Goal: Book appointment/travel/reservation

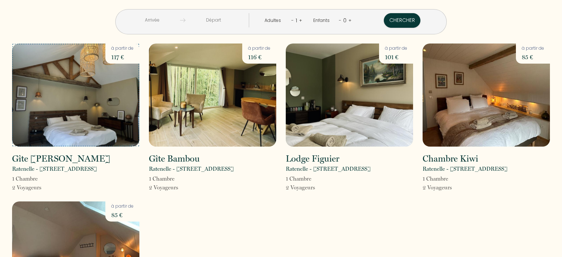
click at [61, 83] on img at bounding box center [75, 95] width 127 height 103
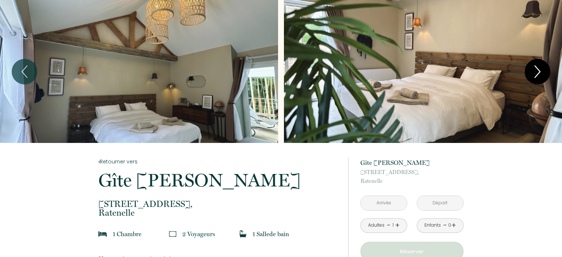
click at [539, 70] on icon "Next" at bounding box center [537, 72] width 5 height 12
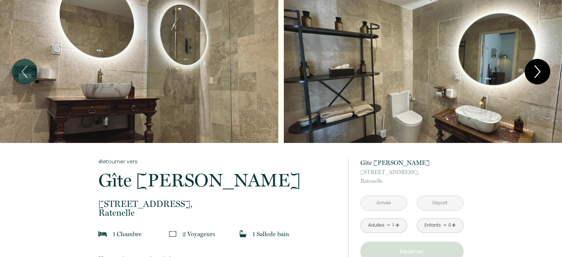
click at [539, 70] on icon "Next" at bounding box center [537, 72] width 5 height 12
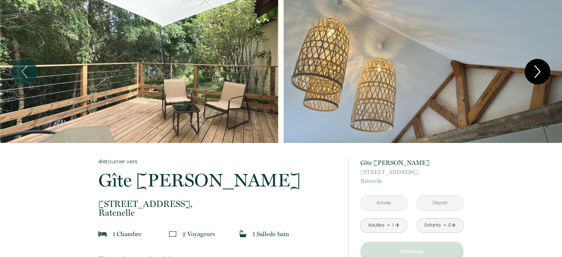
click at [539, 70] on icon "Next" at bounding box center [537, 72] width 5 height 12
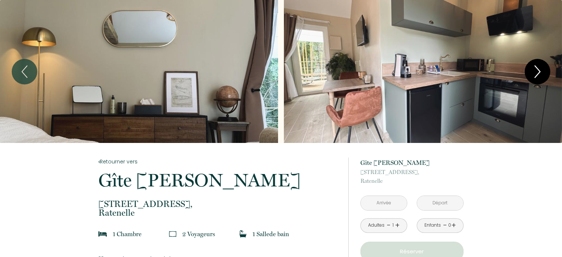
click at [539, 70] on icon "Next" at bounding box center [537, 72] width 5 height 12
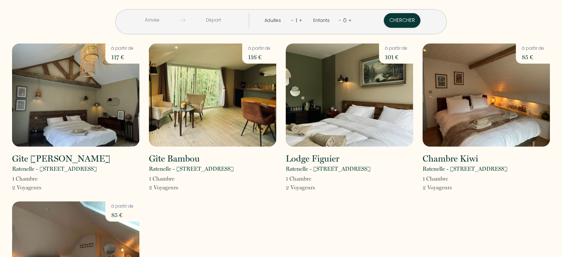
click at [165, 189] on p "2 Voyageur s" at bounding box center [163, 187] width 29 height 9
click at [258, 59] on p "116 €" at bounding box center [259, 57] width 22 height 10
click at [223, 93] on img at bounding box center [212, 95] width 127 height 103
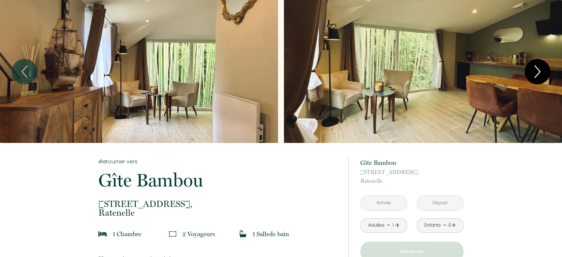
click at [540, 73] on icon "Next" at bounding box center [537, 72] width 15 height 22
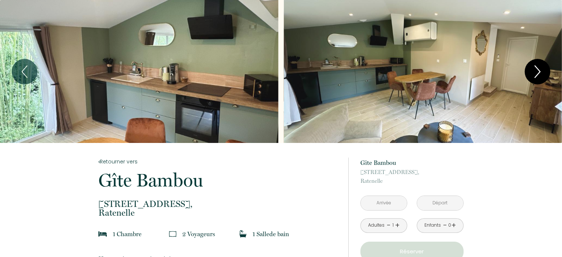
click at [540, 73] on icon "Next" at bounding box center [537, 72] width 15 height 22
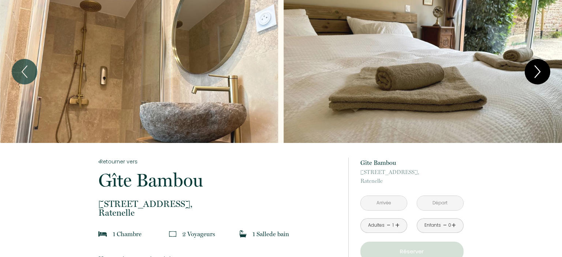
click at [540, 73] on icon "Next" at bounding box center [537, 72] width 15 height 22
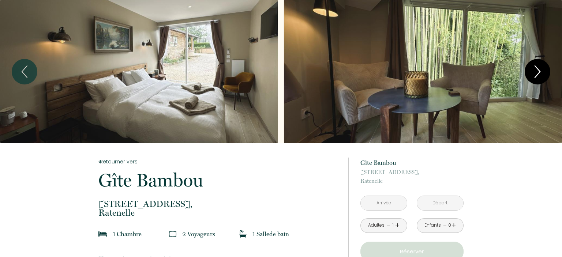
click at [540, 73] on icon "Next" at bounding box center [537, 72] width 15 height 22
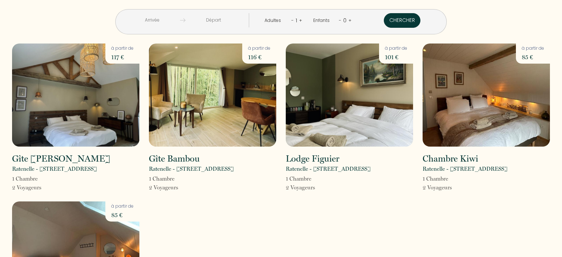
click at [399, 20] on button "Chercher" at bounding box center [402, 20] width 37 height 15
click at [52, 158] on h2 "Gîte [PERSON_NAME]" at bounding box center [61, 158] width 98 height 9
click at [119, 53] on p "117 €" at bounding box center [122, 57] width 22 height 10
click at [161, 20] on input "text" at bounding box center [152, 20] width 56 height 14
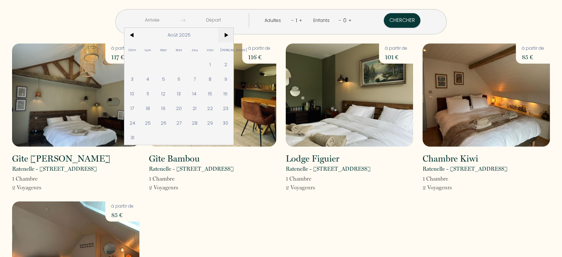
click at [231, 34] on span ">" at bounding box center [226, 35] width 16 height 15
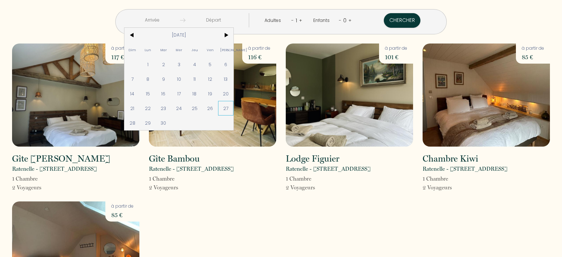
click at [229, 109] on span "27" at bounding box center [226, 108] width 16 height 15
type input "[DATE]"
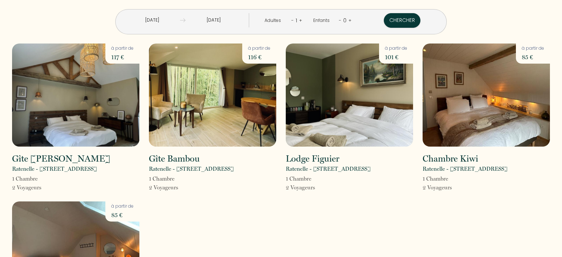
click at [231, 20] on input "[DATE]" at bounding box center [214, 20] width 56 height 14
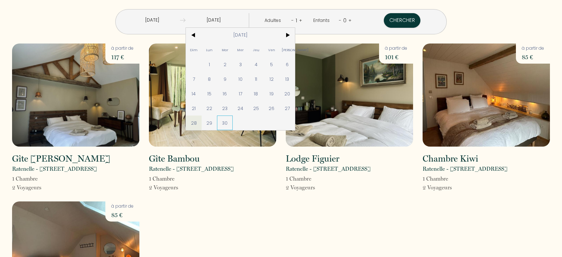
click at [227, 119] on span "30" at bounding box center [225, 123] width 16 height 15
type input "[DATE]"
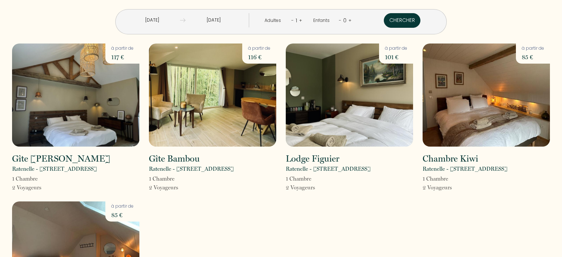
click at [395, 18] on button "Chercher" at bounding box center [402, 20] width 37 height 15
